Goal: Task Accomplishment & Management: Manage account settings

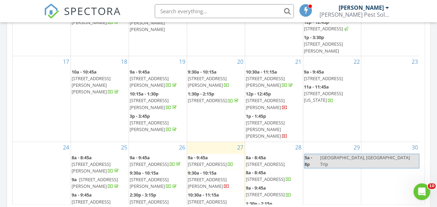
scroll to position [423, 0]
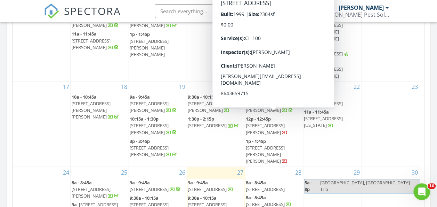
click at [269, 201] on span "216 Banbury Cir, Simpsonville 29681" at bounding box center [265, 204] width 39 height 6
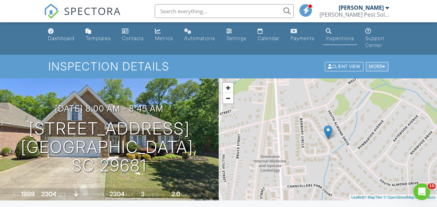
click at [376, 66] on div "More" at bounding box center [377, 66] width 23 height 9
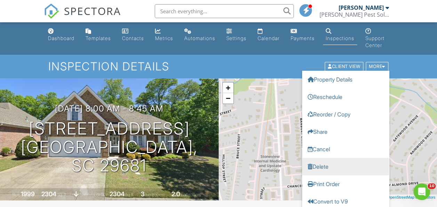
click at [331, 165] on link "Delete" at bounding box center [345, 166] width 87 height 17
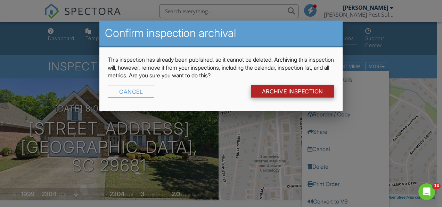
click at [263, 92] on input "Archive Inspection" at bounding box center [292, 91] width 83 height 13
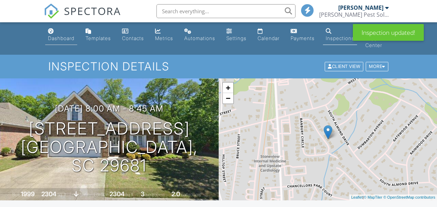
click at [65, 36] on div "Dashboard" at bounding box center [61, 38] width 26 height 6
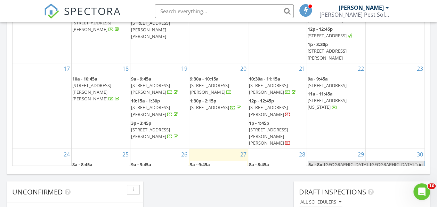
scroll to position [174, 0]
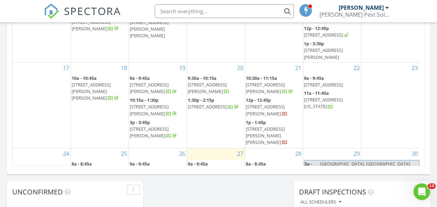
click at [283, 167] on span "[STREET_ADDRESS]" at bounding box center [265, 170] width 39 height 6
